Goal: Task Accomplishment & Management: Complete application form

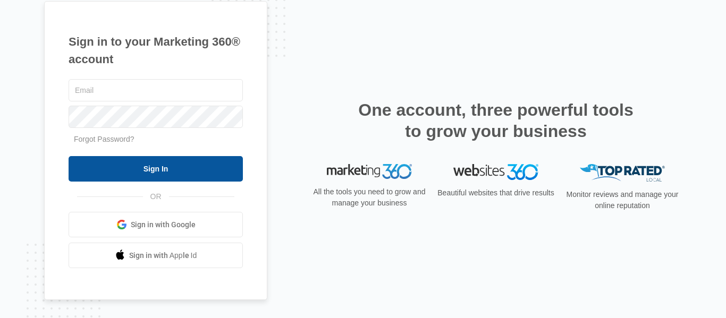
type input "[DOMAIN_NAME][EMAIL_ADDRESS][DOMAIN_NAME]"
click at [161, 173] on input "Sign In" at bounding box center [156, 169] width 174 height 26
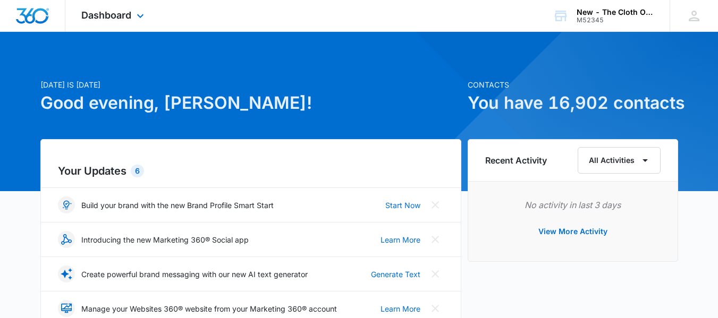
click at [122, 22] on div "Dashboard Apps Reputation CRM Email Social Ads Intelligence Brand Settings" at bounding box center [113, 15] width 97 height 31
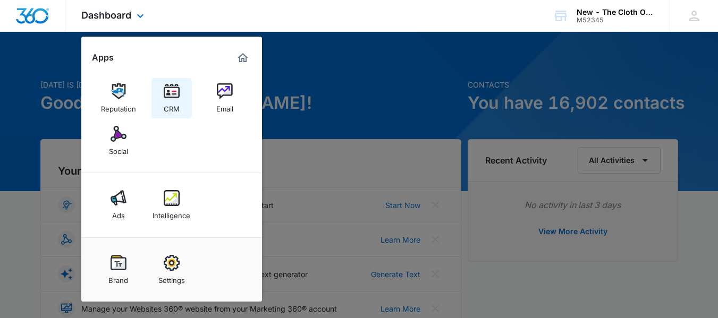
click at [164, 100] on div "CRM" at bounding box center [172, 106] width 16 height 14
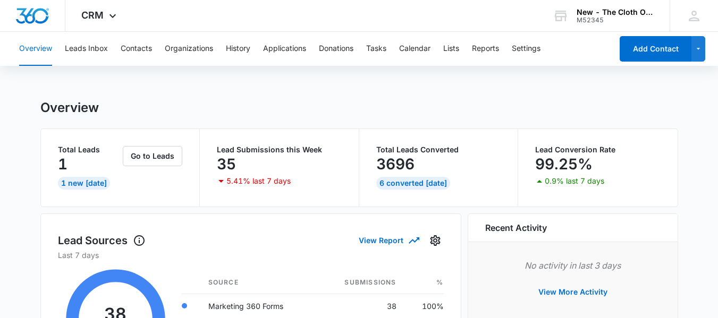
click at [377, 46] on button "Tasks" at bounding box center [376, 49] width 20 height 34
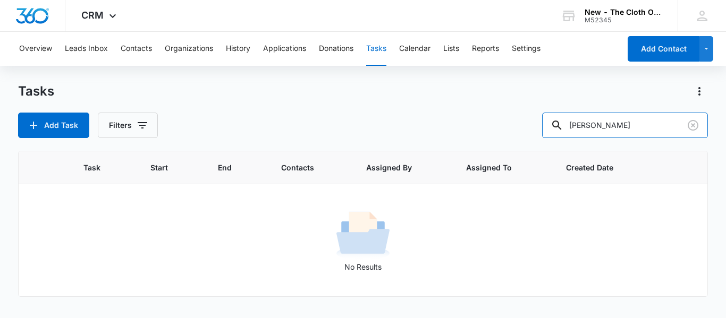
drag, startPoint x: 644, startPoint y: 123, endPoint x: 392, endPoint y: 124, distance: 251.9
click at [392, 124] on div "Add Task Filters massengale" at bounding box center [363, 126] width 690 height 26
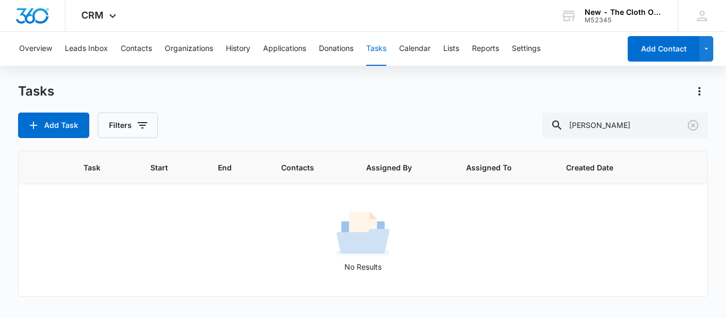
click at [392, 124] on div "Add Task Filters massengale" at bounding box center [363, 126] width 690 height 26
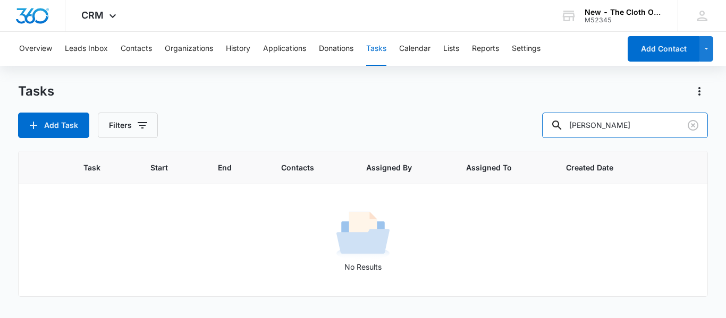
drag, startPoint x: 633, startPoint y: 118, endPoint x: 387, endPoint y: 141, distance: 247.1
click at [387, 141] on div "Tasks Add Task Filters massengale Task Start End Contacts Assigned By Assigned …" at bounding box center [363, 200] width 690 height 234
type input "[PERSON_NAME]"
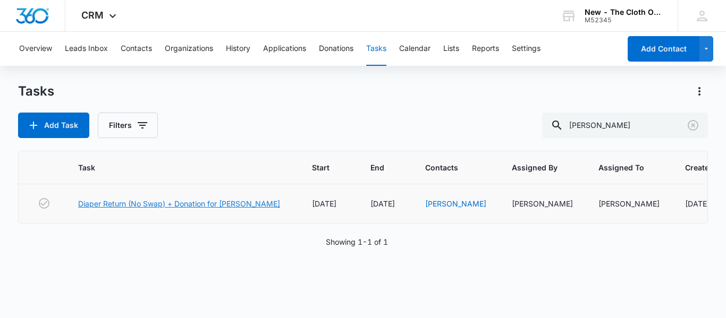
click at [238, 206] on link "Diaper Return (No Swap) + Donation for [PERSON_NAME]" at bounding box center [179, 203] width 202 height 11
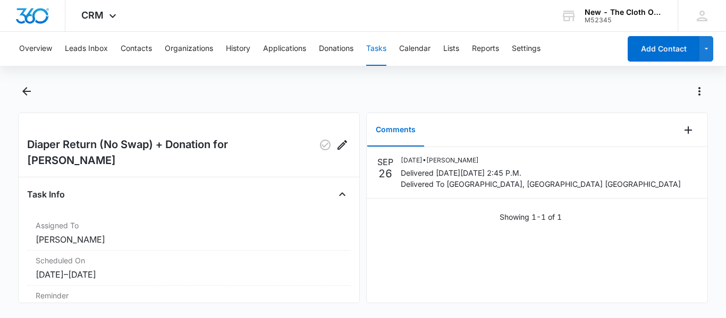
click at [375, 43] on button "Tasks" at bounding box center [376, 49] width 20 height 34
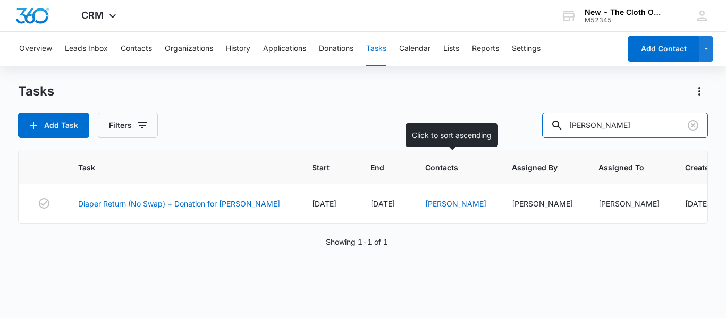
drag, startPoint x: 643, startPoint y: 131, endPoint x: 444, endPoint y: 164, distance: 202.0
click at [444, 164] on div "Tasks Add Task Filters [PERSON_NAME] Task Start End Contacts Assigned By Assign…" at bounding box center [363, 200] width 690 height 234
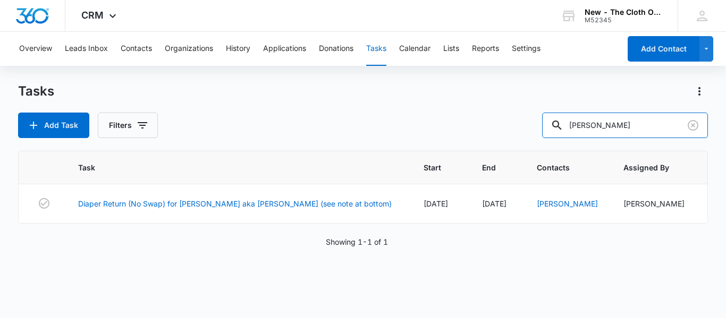
drag, startPoint x: 612, startPoint y: 132, endPoint x: 358, endPoint y: 130, distance: 254.0
click at [358, 130] on div "Add Task Filters [PERSON_NAME]" at bounding box center [363, 126] width 690 height 26
type input "[PERSON_NAME]"
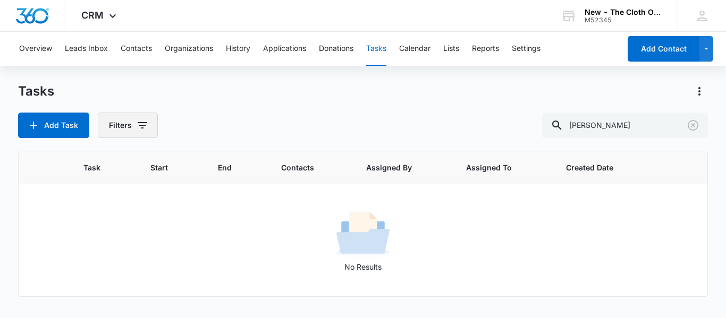
click at [149, 122] on button "Filters" at bounding box center [128, 126] width 60 height 26
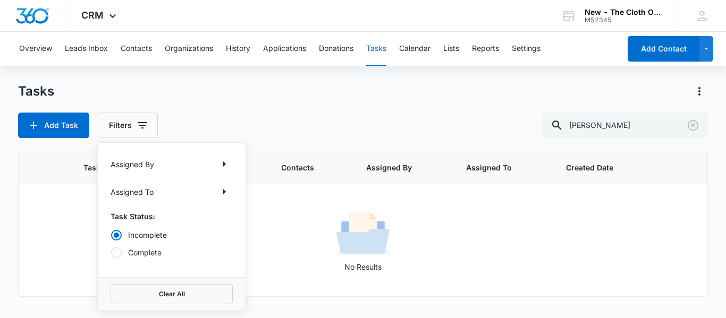
click at [138, 257] on label "Complete" at bounding box center [172, 252] width 122 height 11
click at [111, 253] on input "Complete" at bounding box center [111, 252] width 1 height 1
radio input "false"
radio input "true"
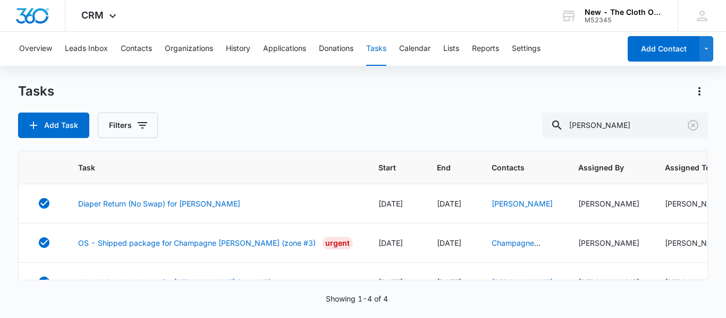
click at [255, 115] on div "Add Task Filters [PERSON_NAME]" at bounding box center [363, 126] width 690 height 26
click at [531, 208] on link "[PERSON_NAME]" at bounding box center [522, 203] width 61 height 9
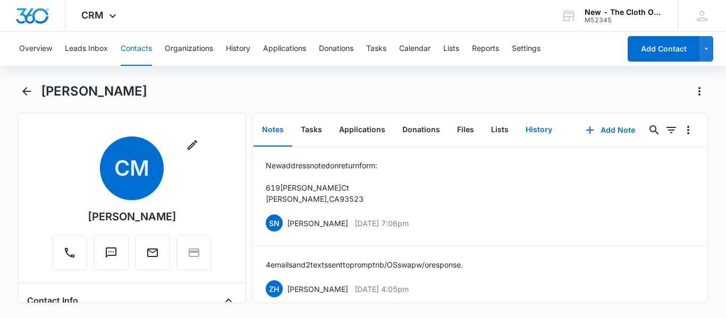
click at [533, 130] on button "History" at bounding box center [539, 130] width 44 height 33
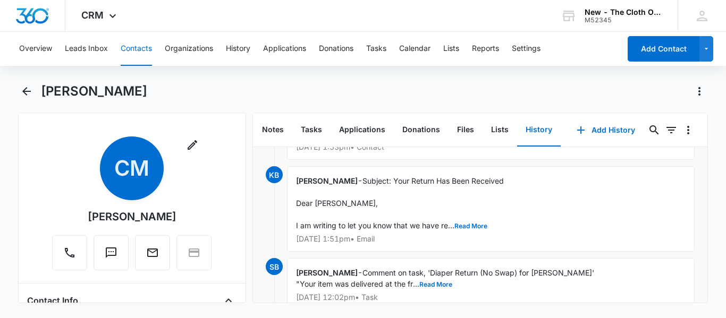
scroll to position [182, 0]
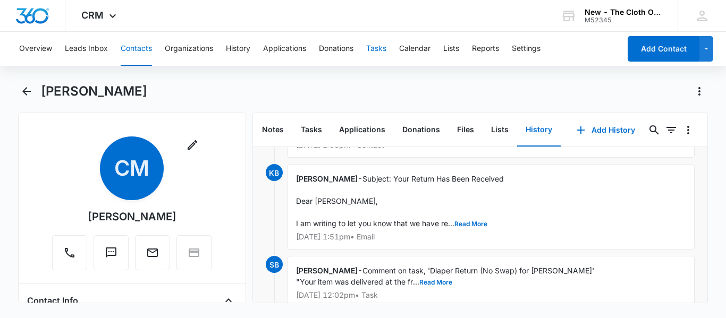
click at [375, 51] on button "Tasks" at bounding box center [376, 49] width 20 height 34
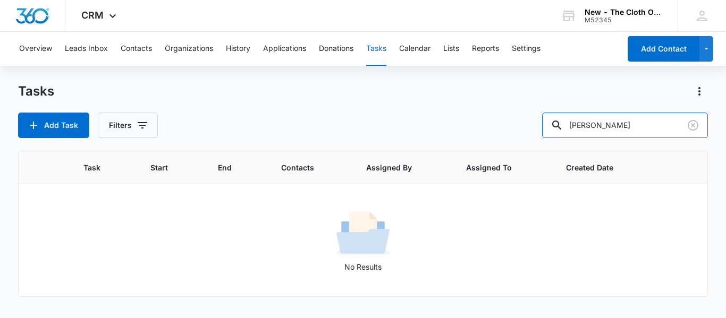
drag, startPoint x: 633, startPoint y: 130, endPoint x: 370, endPoint y: 150, distance: 264.3
click at [370, 150] on div "Tasks Add Task Filters [PERSON_NAME] Task Start End Contacts Assigned By Assign…" at bounding box center [363, 200] width 690 height 234
type input "[PERSON_NAME]"
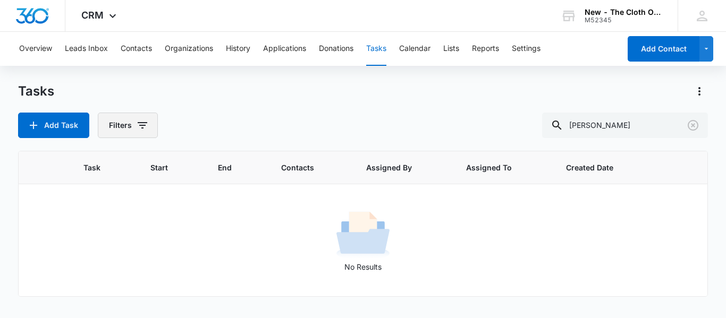
click at [136, 125] on icon "button" at bounding box center [142, 125] width 13 height 13
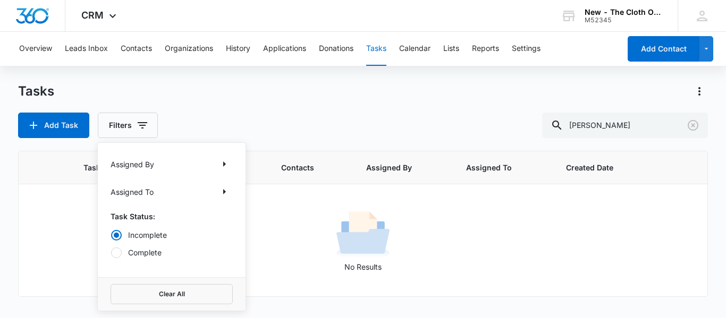
click at [117, 258] on div at bounding box center [116, 253] width 11 height 11
click at [111, 253] on input "Complete" at bounding box center [111, 252] width 1 height 1
radio input "false"
radio input "true"
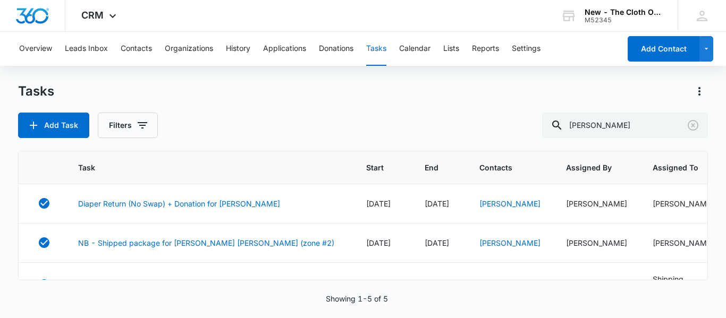
click at [328, 131] on div "Add Task Filters [PERSON_NAME]" at bounding box center [363, 126] width 690 height 26
click at [479, 208] on link "[PERSON_NAME]" at bounding box center [509, 203] width 61 height 9
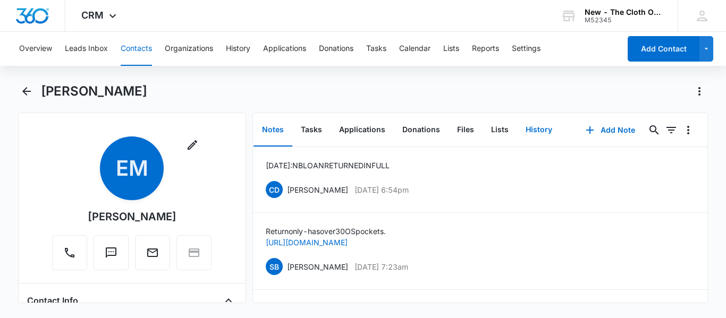
click at [523, 124] on button "History" at bounding box center [539, 130] width 44 height 33
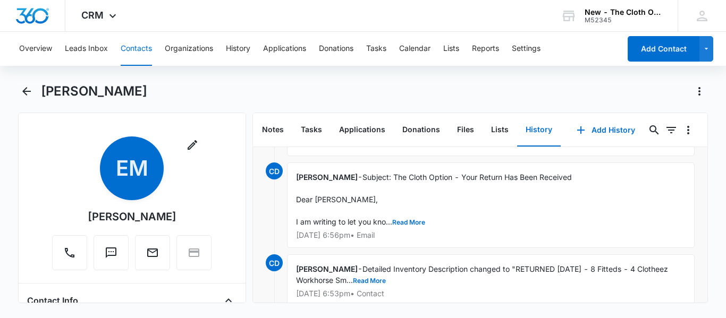
scroll to position [48, 0]
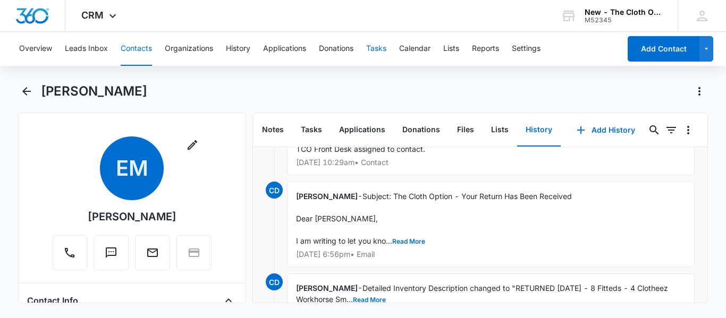
click at [381, 57] on button "Tasks" at bounding box center [376, 49] width 20 height 34
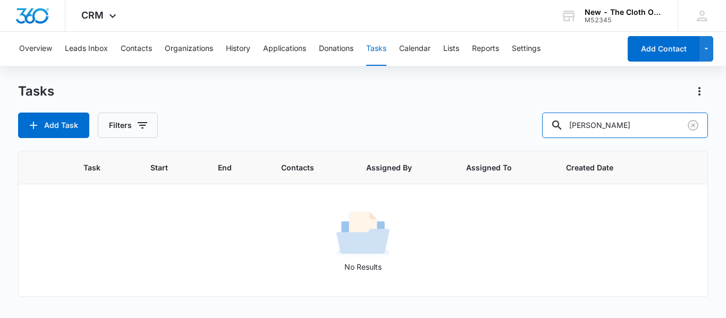
drag, startPoint x: 629, startPoint y: 126, endPoint x: 480, endPoint y: 126, distance: 148.8
click at [480, 126] on div "Add Task Filters [PERSON_NAME]" at bounding box center [363, 126] width 690 height 26
type input "[PERSON_NAME]"
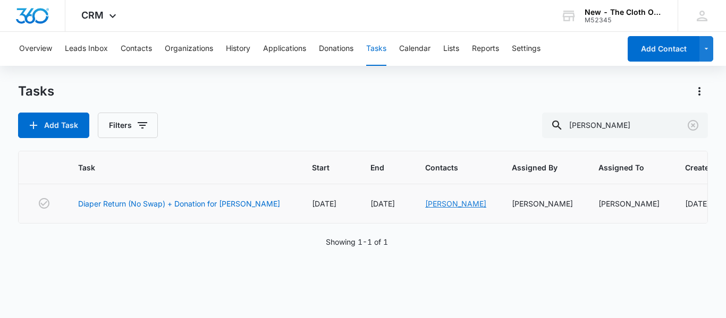
click at [444, 204] on link "[PERSON_NAME]" at bounding box center [455, 203] width 61 height 9
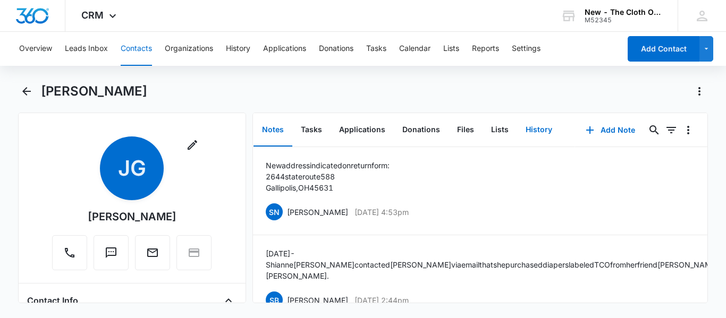
click at [541, 128] on button "History" at bounding box center [539, 130] width 44 height 33
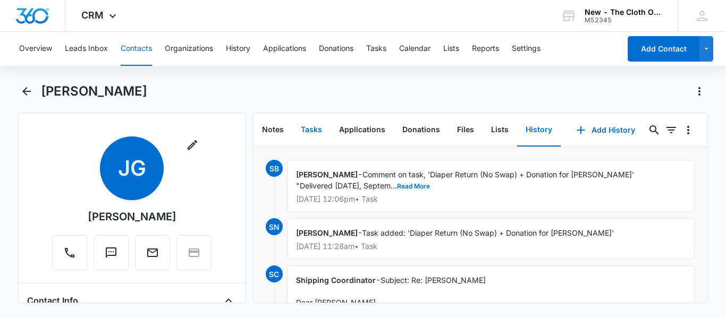
click at [309, 131] on button "Tasks" at bounding box center [311, 130] width 38 height 33
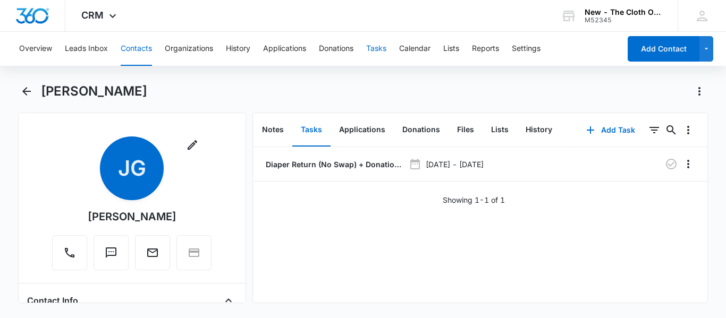
click at [370, 52] on button "Tasks" at bounding box center [376, 49] width 20 height 34
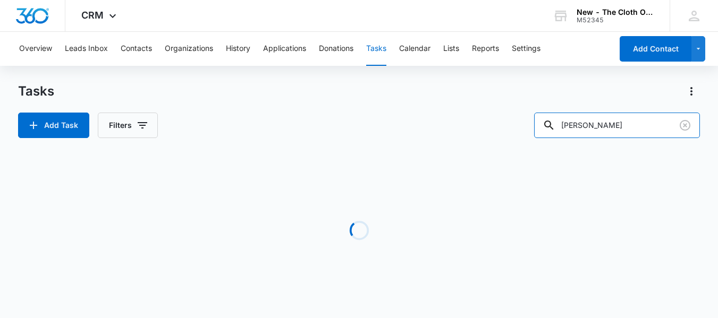
drag, startPoint x: 624, startPoint y: 128, endPoint x: 405, endPoint y: 153, distance: 219.9
click at [405, 153] on div "Tasks Add Task Filters [PERSON_NAME] Loading Task Start End Contacts Assigned B…" at bounding box center [359, 203] width 682 height 240
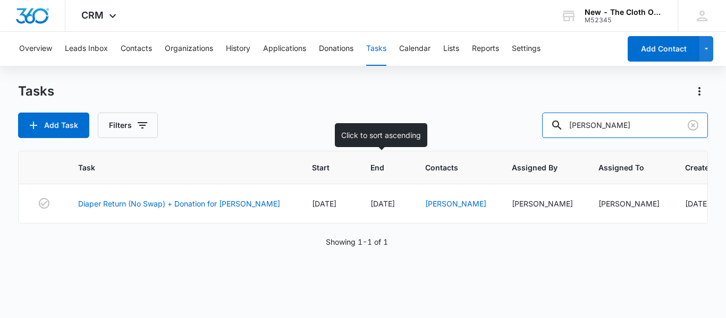
type input "[PERSON_NAME]"
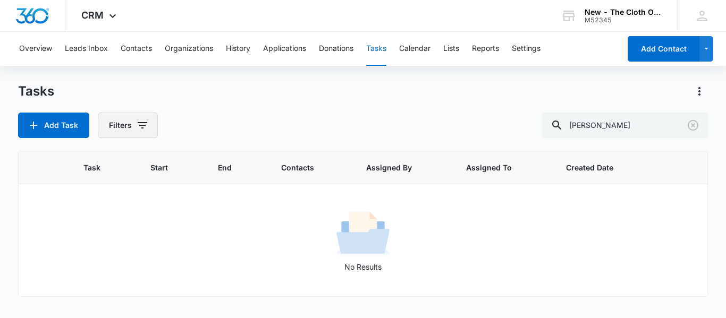
click at [123, 114] on button "Filters" at bounding box center [128, 126] width 60 height 26
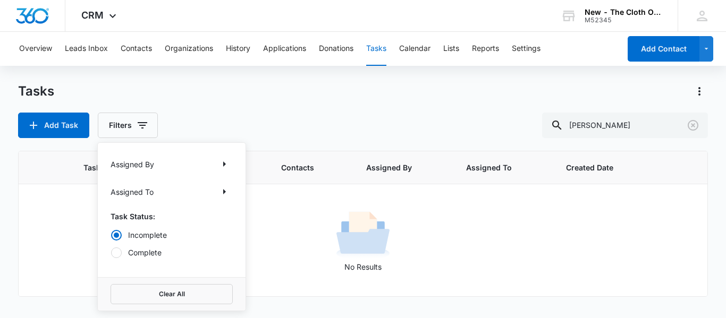
click at [133, 252] on label "Complete" at bounding box center [172, 252] width 122 height 11
click at [111, 252] on input "Complete" at bounding box center [111, 252] width 1 height 1
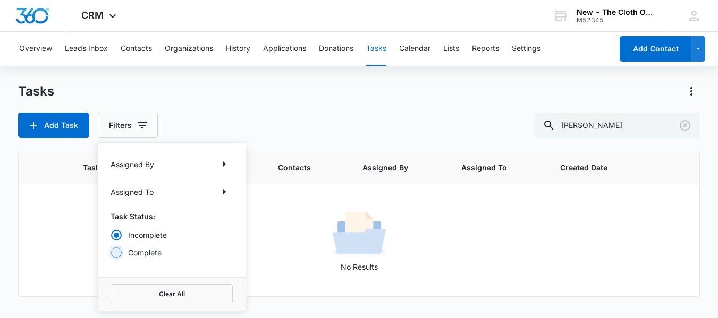
radio input "false"
radio input "true"
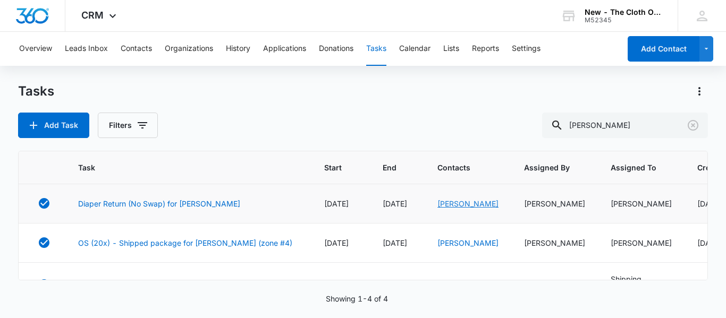
click at [437, 206] on link "[PERSON_NAME]" at bounding box center [467, 203] width 61 height 9
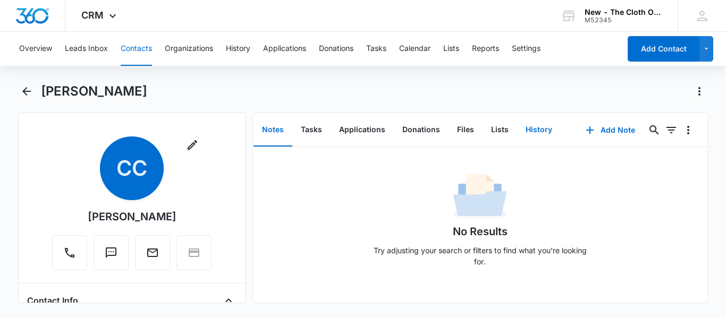
click at [536, 125] on button "History" at bounding box center [539, 130] width 44 height 33
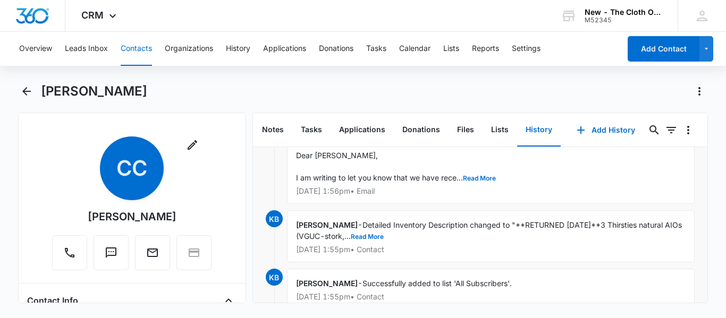
scroll to position [110, 0]
click at [380, 46] on button "Tasks" at bounding box center [376, 49] width 20 height 34
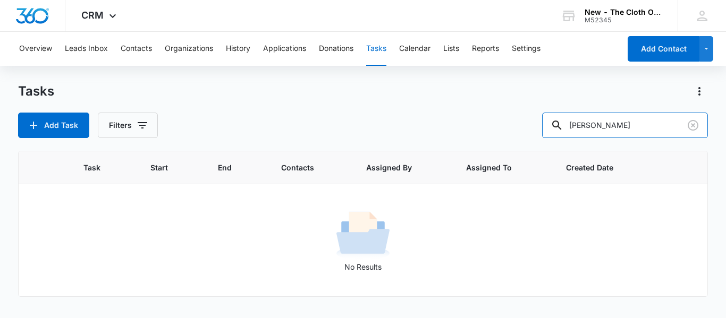
drag, startPoint x: 552, startPoint y: 131, endPoint x: 437, endPoint y: 142, distance: 115.9
click at [437, 142] on div "Tasks Add Task Filters [PERSON_NAME] Task Start End Contacts Assigned By Assign…" at bounding box center [363, 200] width 690 height 234
type input "[US_STATE]"
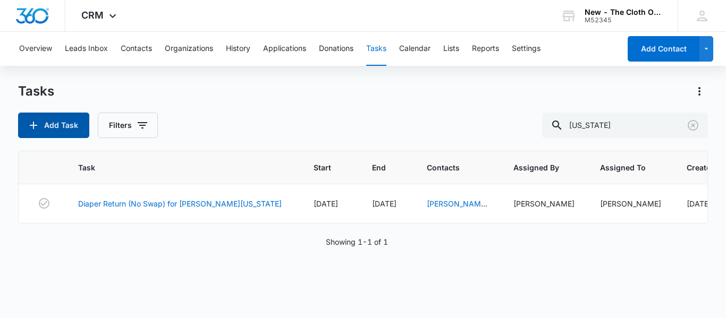
click at [74, 120] on button "Add Task" at bounding box center [53, 126] width 71 height 26
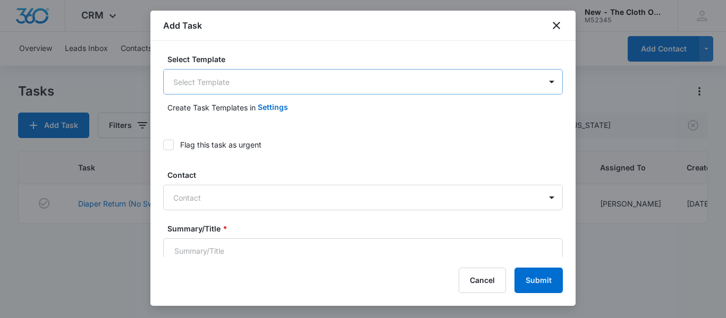
click at [264, 83] on body "CRM Apps Reputation CRM Email Social Ads Intelligence Brand Settings New - The …" at bounding box center [363, 159] width 726 height 318
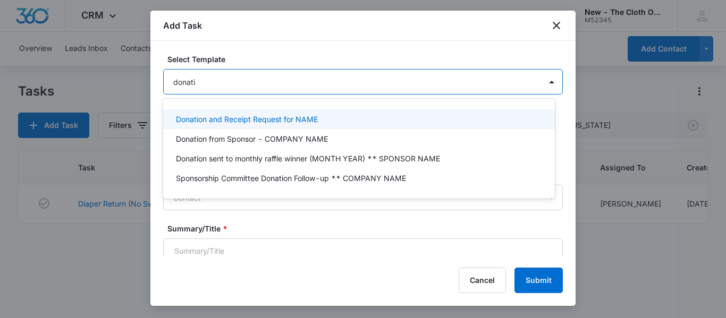
type input "donation"
click at [268, 117] on p "Donation and Receipt Request for NAME" at bounding box center [247, 119] width 142 height 11
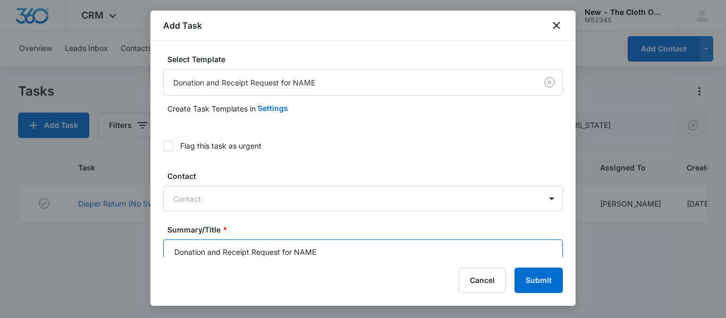
click at [334, 248] on input "Donation and Receipt Request for NAME" at bounding box center [363, 253] width 400 height 26
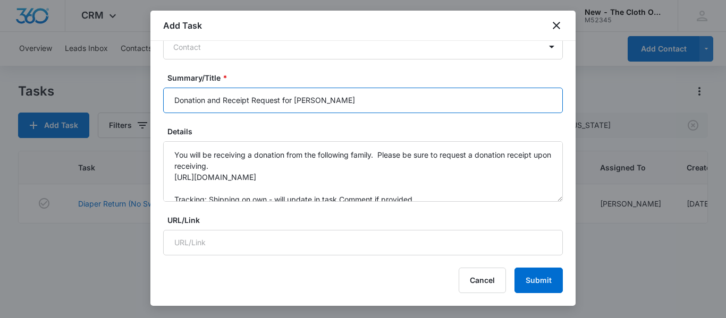
scroll to position [162, 0]
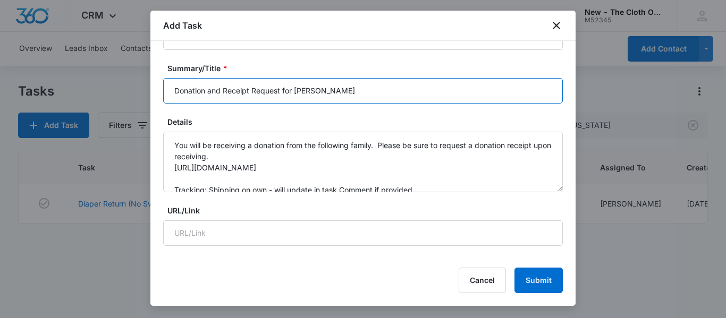
type input "Donation and Receipt Request for [PERSON_NAME]"
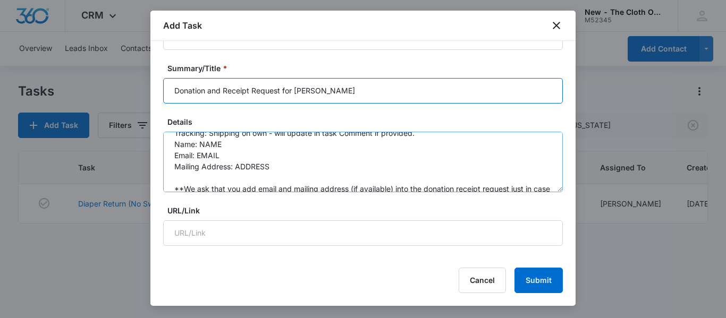
scroll to position [59, 0]
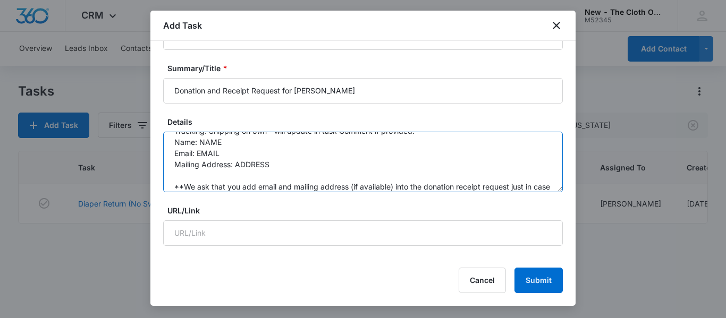
click at [284, 153] on textarea "You will be receiving a donation from the following family. Please be sure to r…" at bounding box center [363, 162] width 400 height 61
paste textarea "[PERSON_NAME][EMAIL_ADDRESS][DOMAIN_NAME]"
drag, startPoint x: 284, startPoint y: 153, endPoint x: 313, endPoint y: 164, distance: 30.8
click at [313, 164] on textarea "You will be receiving a donation from the following family. Please be sure to r…" at bounding box center [363, 162] width 400 height 61
click at [243, 167] on textarea "You will be receiving a donation from the following family. Please be sure to r…" at bounding box center [363, 162] width 400 height 61
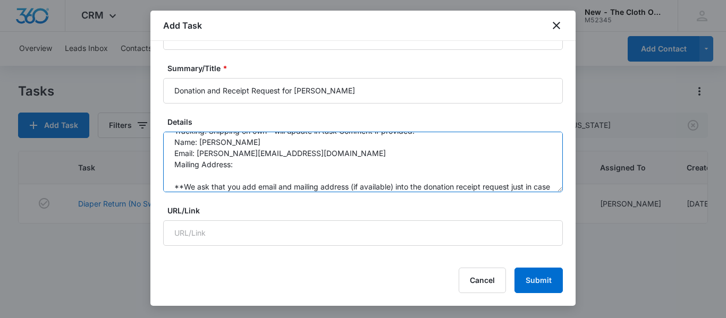
paste textarea "[STREET_ADDRESS][PERSON_NAME]"
paste textarea "[GEOGRAPHIC_DATA]"
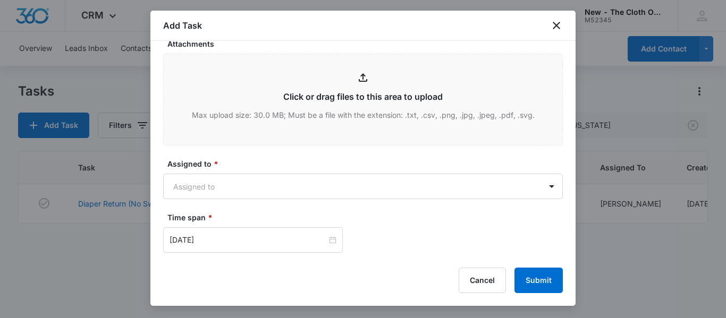
scroll to position [561, 0]
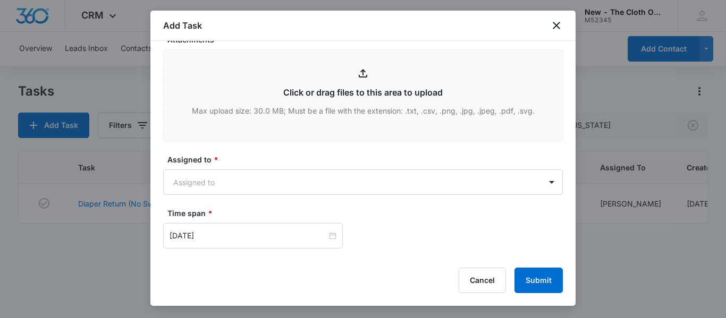
type textarea "You will be receiving a donation from the following family. Please be sure to r…"
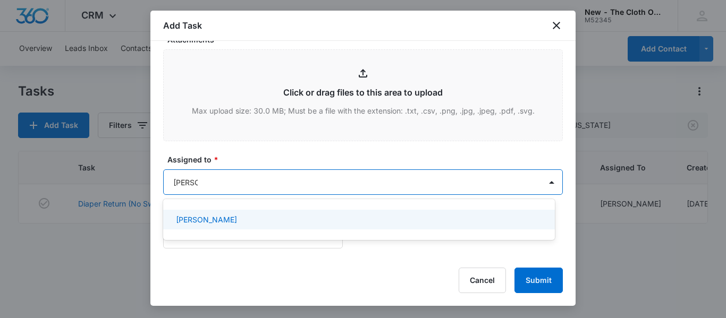
type input "[PERSON_NAME]"
click at [231, 224] on p "[PERSON_NAME]" at bounding box center [206, 219] width 61 height 11
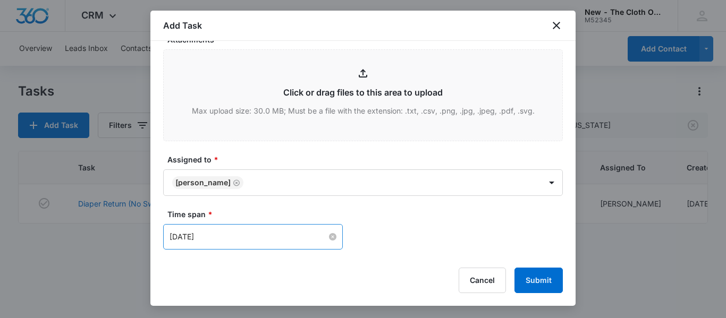
click at [241, 232] on input "[DATE]" at bounding box center [248, 237] width 157 height 12
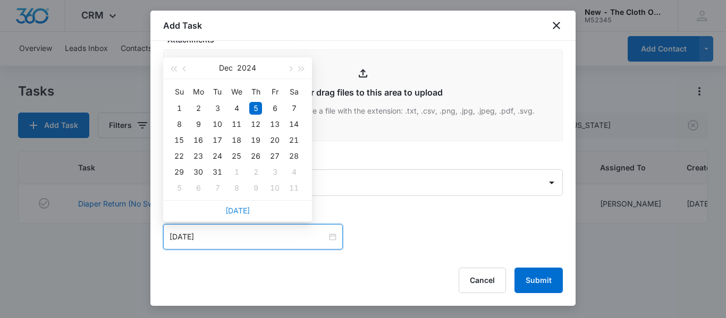
click at [234, 213] on link "[DATE]" at bounding box center [237, 210] width 24 height 9
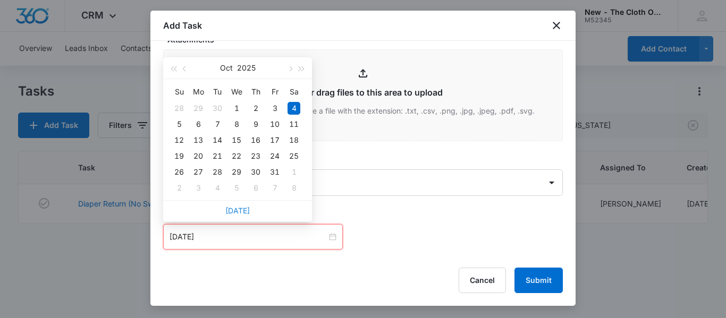
type input "[DATE]"
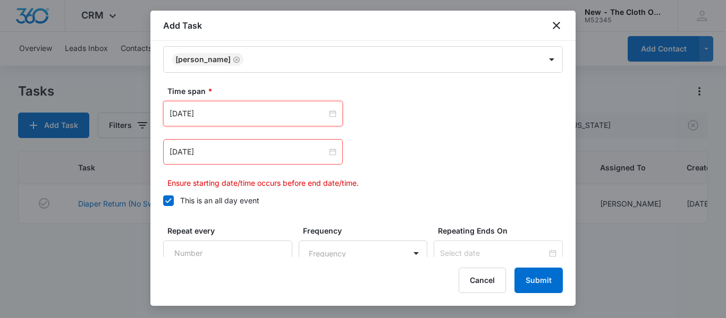
scroll to position [685, 0]
click at [264, 154] on input "[DATE]" at bounding box center [248, 151] width 157 height 12
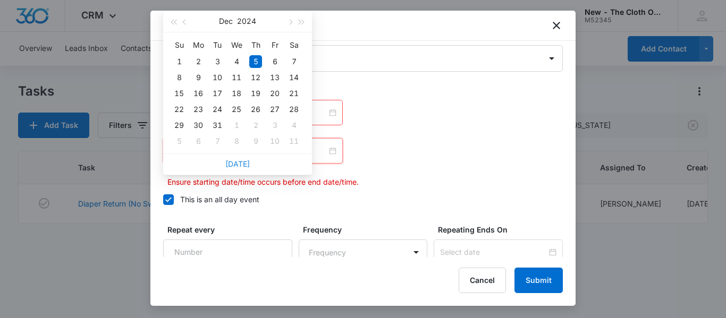
click at [241, 164] on link "[DATE]" at bounding box center [237, 163] width 24 height 9
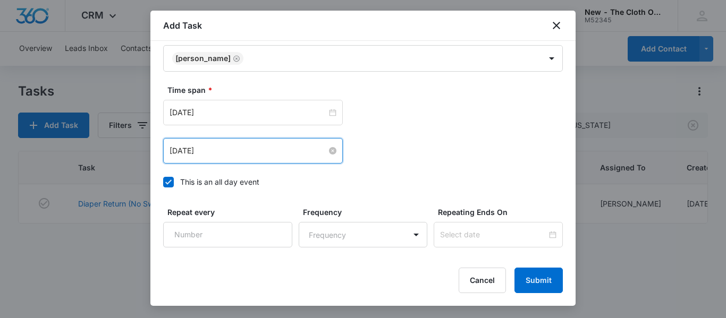
click at [257, 155] on input "[DATE]" at bounding box center [248, 151] width 157 height 12
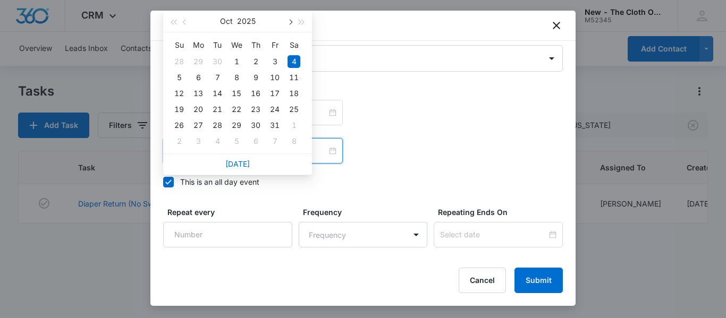
click at [290, 22] on span "button" at bounding box center [289, 22] width 5 height 5
click at [217, 77] on div "4" at bounding box center [217, 77] width 13 height 13
type input "[DATE]"
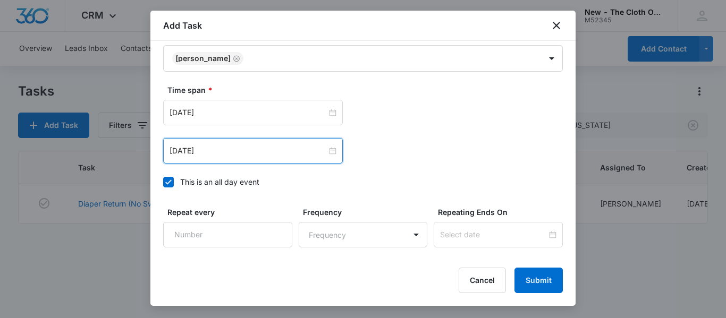
scroll to position [766, 0]
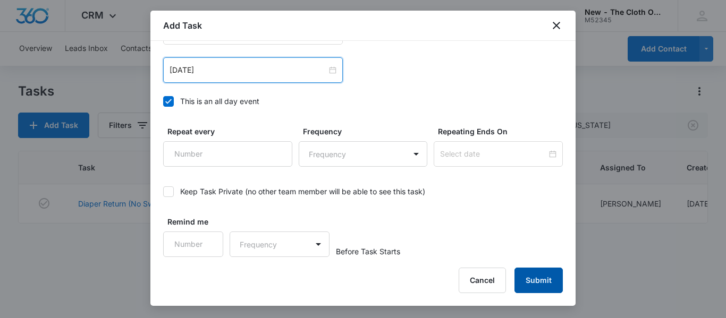
click at [539, 280] on button "Submit" at bounding box center [538, 281] width 48 height 26
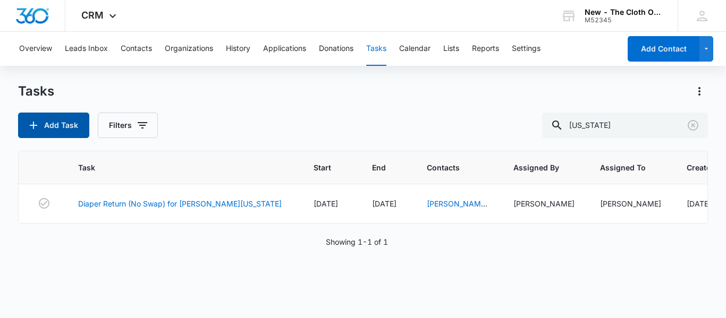
click at [64, 130] on button "Add Task" at bounding box center [53, 126] width 71 height 26
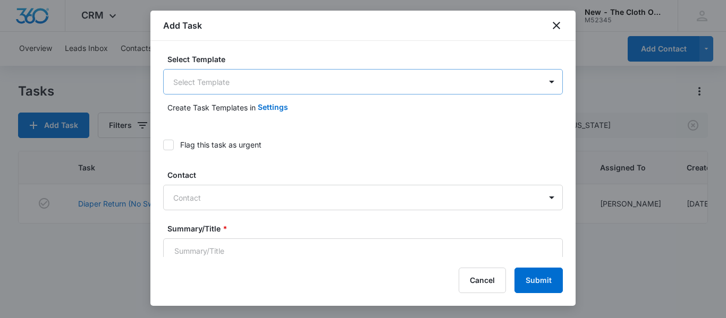
click at [267, 84] on body "CRM Apps Reputation CRM Email Social Ads Intelligence Brand Settings New - The …" at bounding box center [363, 159] width 726 height 318
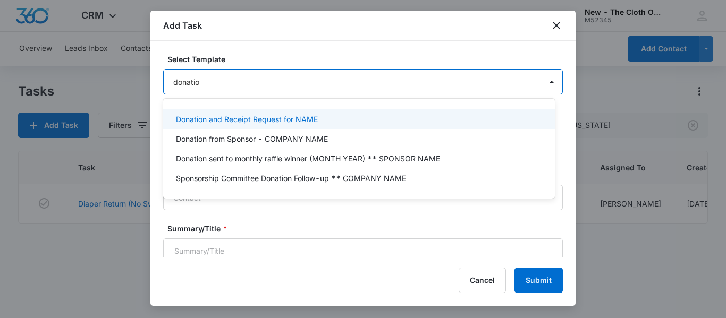
type input "donation"
click at [292, 117] on p "Donation and Receipt Request for NAME" at bounding box center [247, 119] width 142 height 11
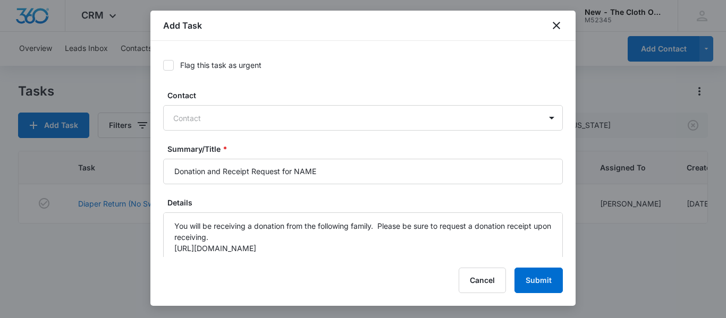
scroll to position [103, 0]
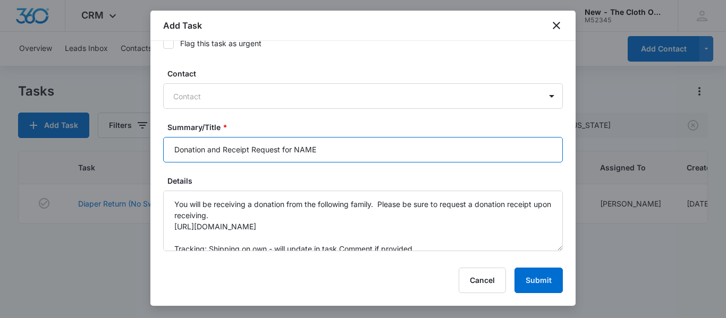
click at [379, 150] on input "Donation and Receipt Request for NAME" at bounding box center [363, 150] width 400 height 26
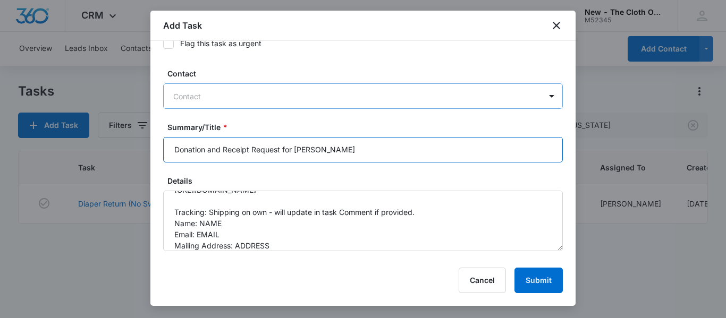
scroll to position [46, 0]
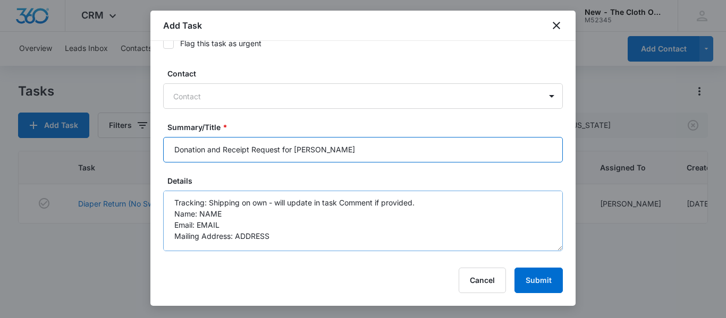
type input "Donation and Receipt Request for [PERSON_NAME]"
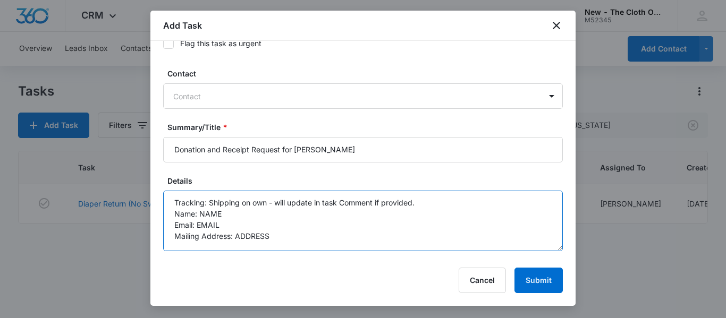
click at [338, 217] on textarea "You will be receiving a donation from the following family. Please be sure to r…" at bounding box center [363, 221] width 400 height 61
paste textarea "[EMAIL_ADDRESS][DOMAIN_NAME]"
click at [278, 230] on textarea "You will be receiving a donation from the following family. Please be sure to r…" at bounding box center [363, 221] width 400 height 61
click at [272, 234] on textarea "You will be receiving a donation from the following family. Please be sure to r…" at bounding box center [363, 221] width 400 height 61
paste textarea "[STREET_ADDRESS]"
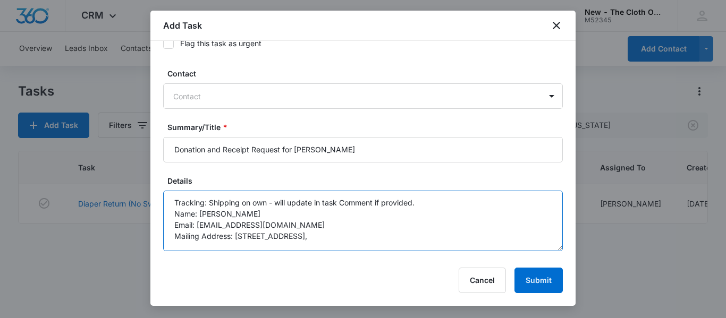
paste textarea "Homestead"
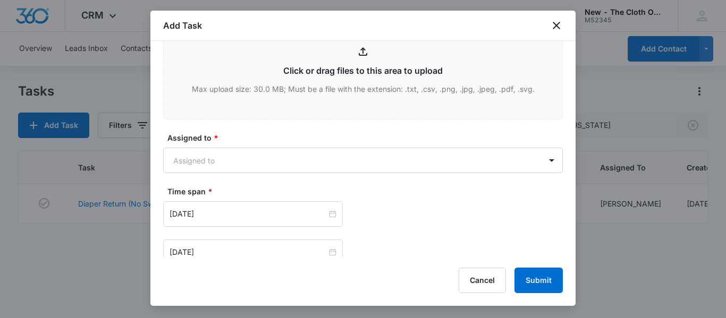
scroll to position [596, 0]
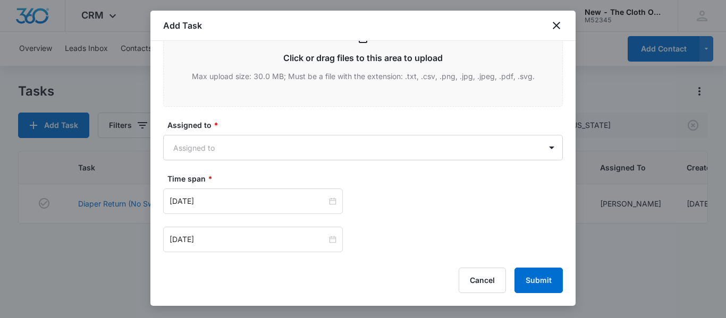
type textarea "You will be receiving a donation from the following family. Please be sure to r…"
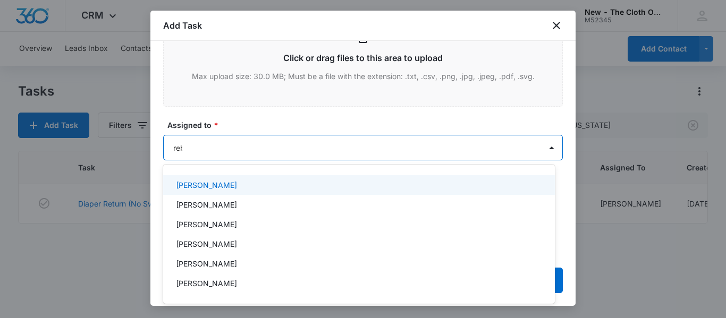
type input "[PERSON_NAME]"
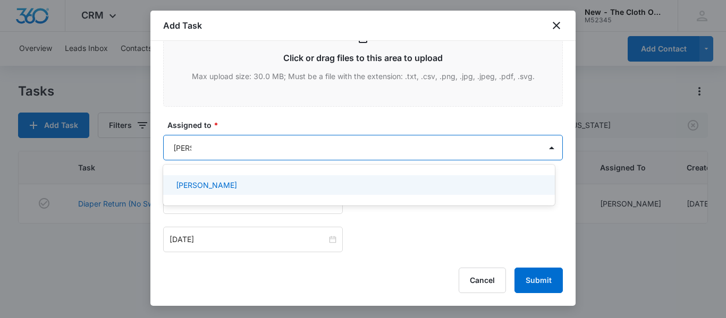
click at [218, 184] on div "[PERSON_NAME]" at bounding box center [358, 185] width 364 height 11
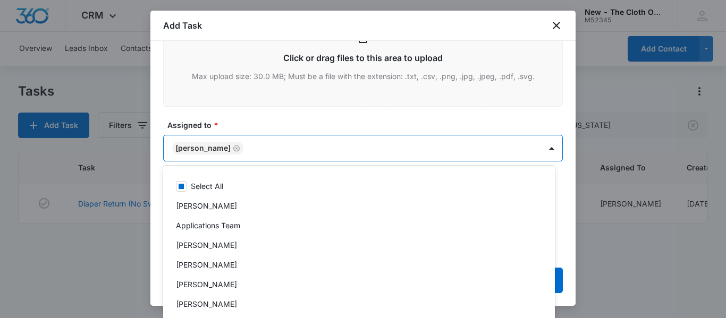
click at [348, 124] on label "Assigned to *" at bounding box center [367, 125] width 400 height 11
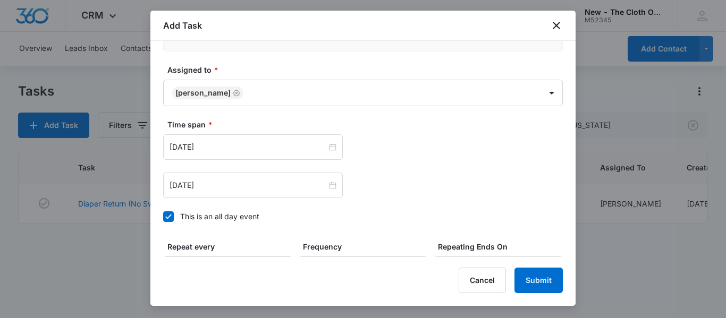
scroll to position [679, 0]
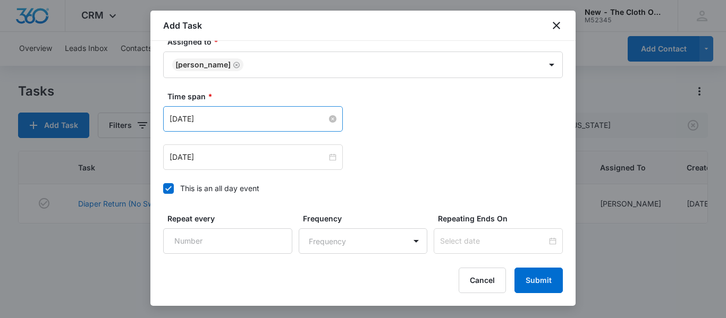
click at [303, 124] on input "[DATE]" at bounding box center [248, 119] width 157 height 12
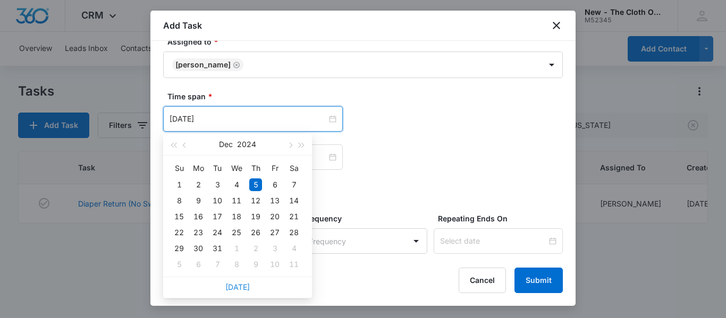
click at [237, 289] on link "[DATE]" at bounding box center [237, 287] width 24 height 9
type input "[DATE]"
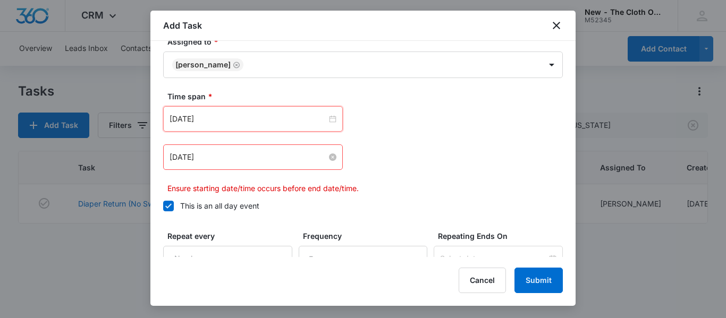
click at [283, 157] on input "[DATE]" at bounding box center [248, 157] width 157 height 12
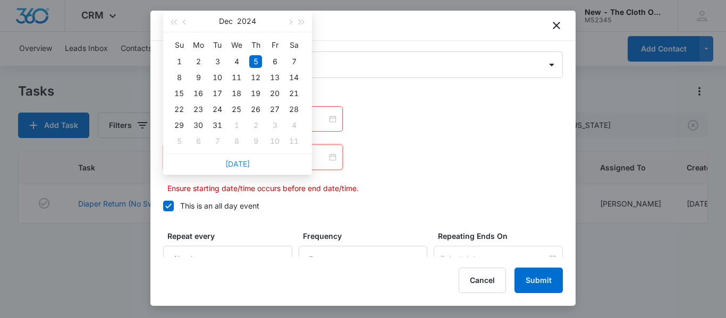
click at [240, 166] on link "[DATE]" at bounding box center [237, 163] width 24 height 9
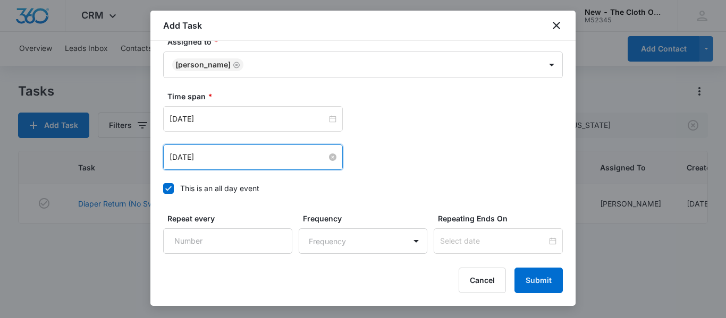
click at [250, 159] on input "[DATE]" at bounding box center [248, 157] width 157 height 12
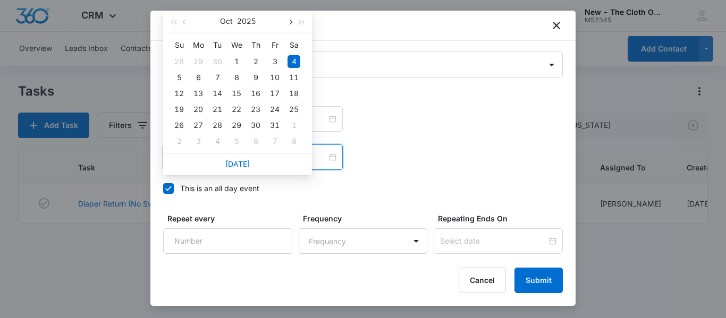
click at [293, 16] on button "button" at bounding box center [290, 21] width 12 height 21
click at [219, 75] on div "4" at bounding box center [217, 77] width 13 height 13
type input "[DATE]"
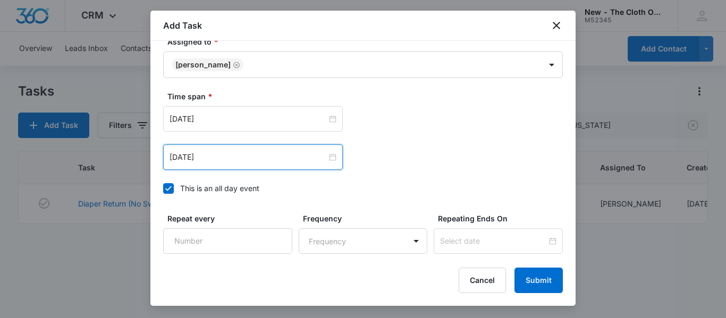
scroll to position [766, 0]
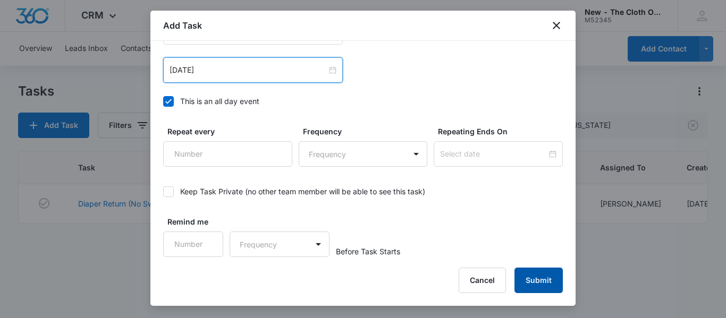
click at [548, 284] on button "Submit" at bounding box center [538, 281] width 48 height 26
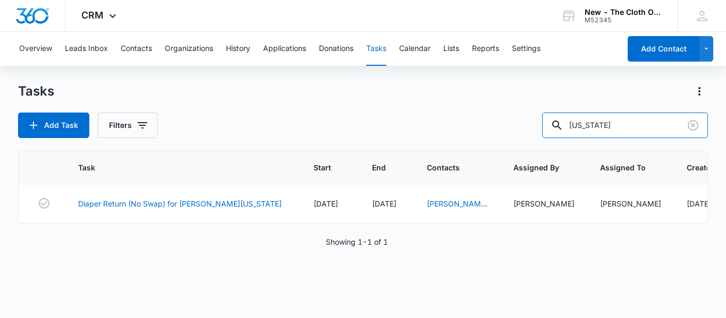
drag, startPoint x: 631, startPoint y: 119, endPoint x: 414, endPoint y: 162, distance: 220.9
click at [414, 162] on div "Tasks Add Task Filters [US_STATE] Task Start End Contacts Assigned By Assigned …" at bounding box center [363, 200] width 690 height 234
type input "austin"
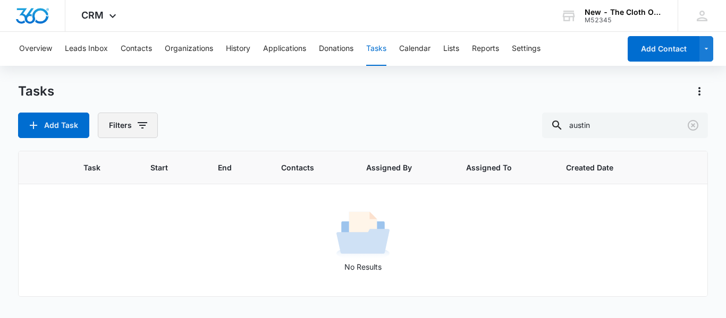
click at [129, 126] on button "Filters" at bounding box center [128, 126] width 60 height 26
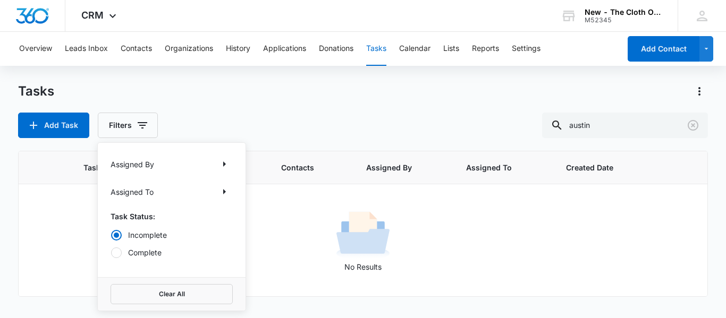
click at [141, 253] on label "Complete" at bounding box center [172, 252] width 122 height 11
click at [111, 253] on input "Complete" at bounding box center [111, 252] width 1 height 1
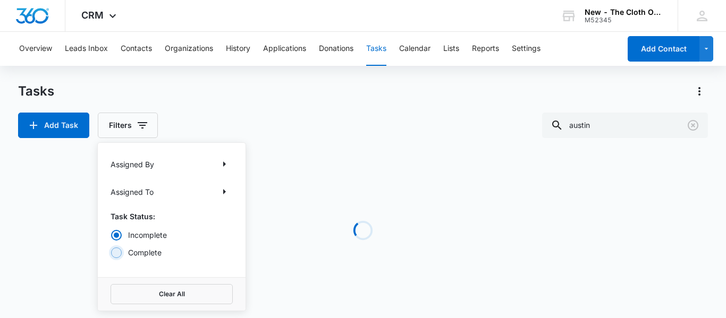
radio input "false"
radio input "true"
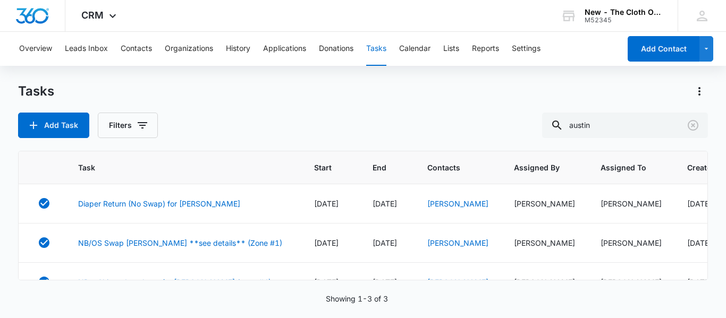
click at [351, 98] on div "Tasks" at bounding box center [363, 91] width 690 height 17
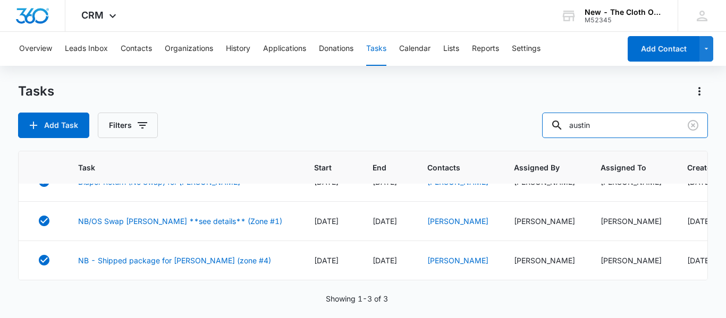
drag, startPoint x: 512, startPoint y: 125, endPoint x: 344, endPoint y: 125, distance: 167.9
click at [344, 125] on div "Add Task Filters austin" at bounding box center [363, 126] width 690 height 26
type input "[PERSON_NAME]"
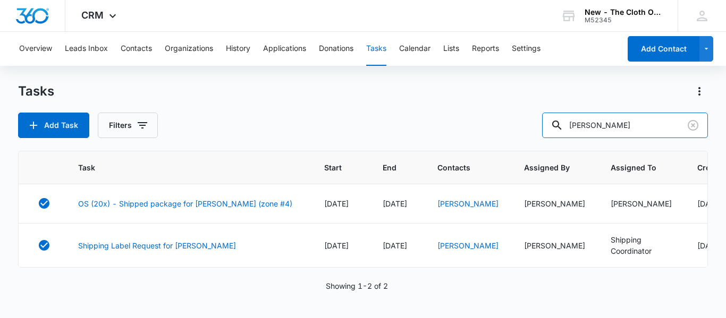
scroll to position [0, 0]
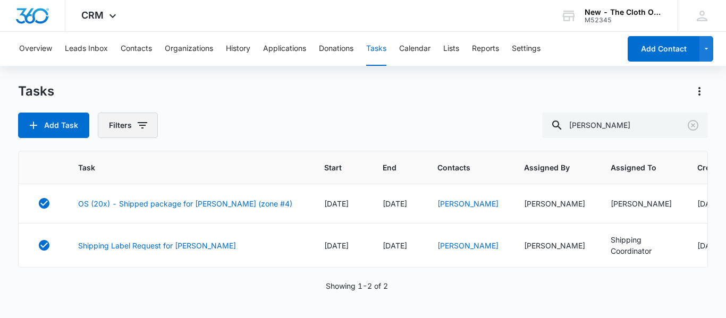
click at [123, 130] on button "Filters" at bounding box center [128, 126] width 60 height 26
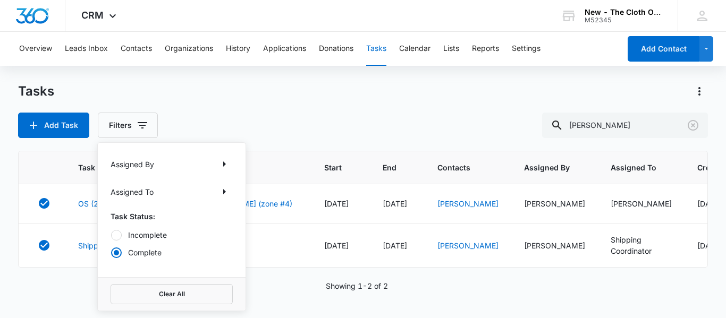
click at [142, 233] on label "Incomplete" at bounding box center [172, 235] width 122 height 11
click at [111, 235] on input "Incomplete" at bounding box center [111, 235] width 1 height 1
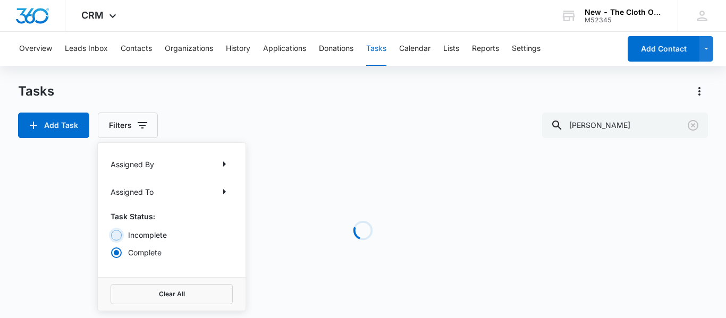
radio input "true"
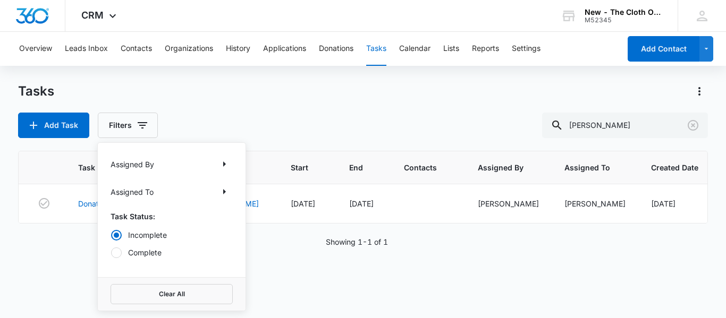
click at [427, 107] on div "Tasks Add Task Filters Assigned By Assigned To Task Status: Incomplete Complete…" at bounding box center [363, 110] width 690 height 55
